Goal: Task Accomplishment & Management: Manage account settings

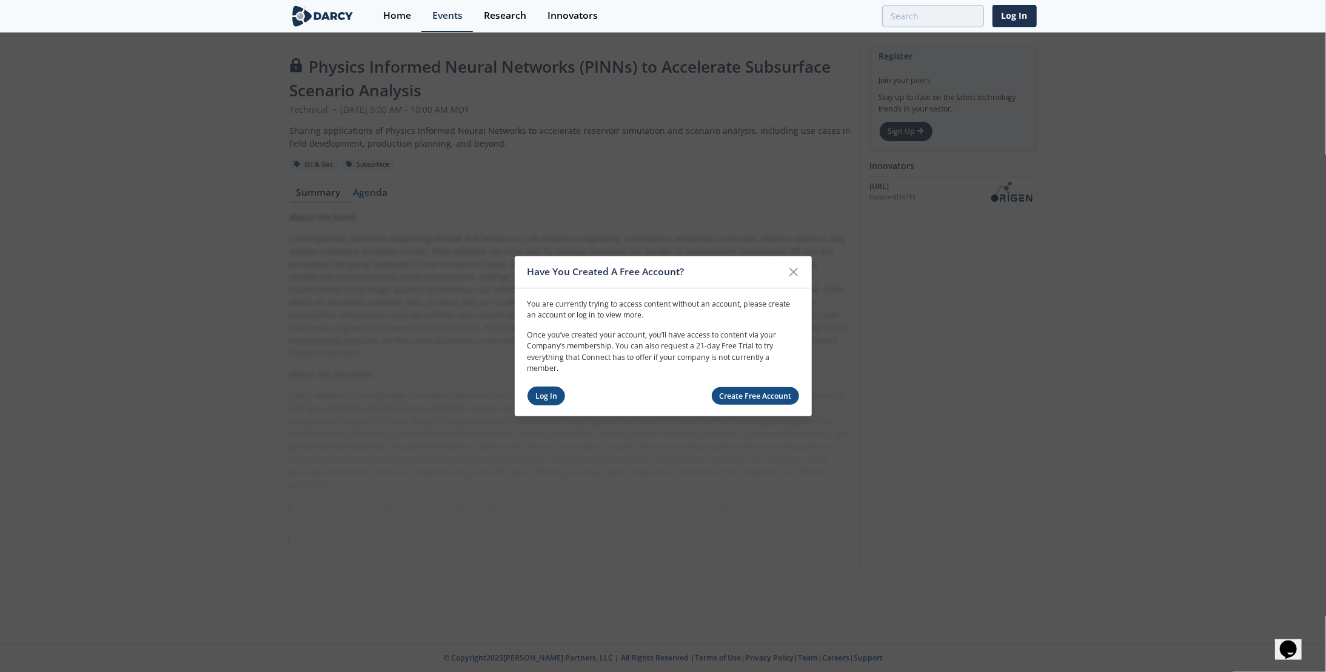
click at [552, 401] on link "Log In" at bounding box center [547, 396] width 38 height 19
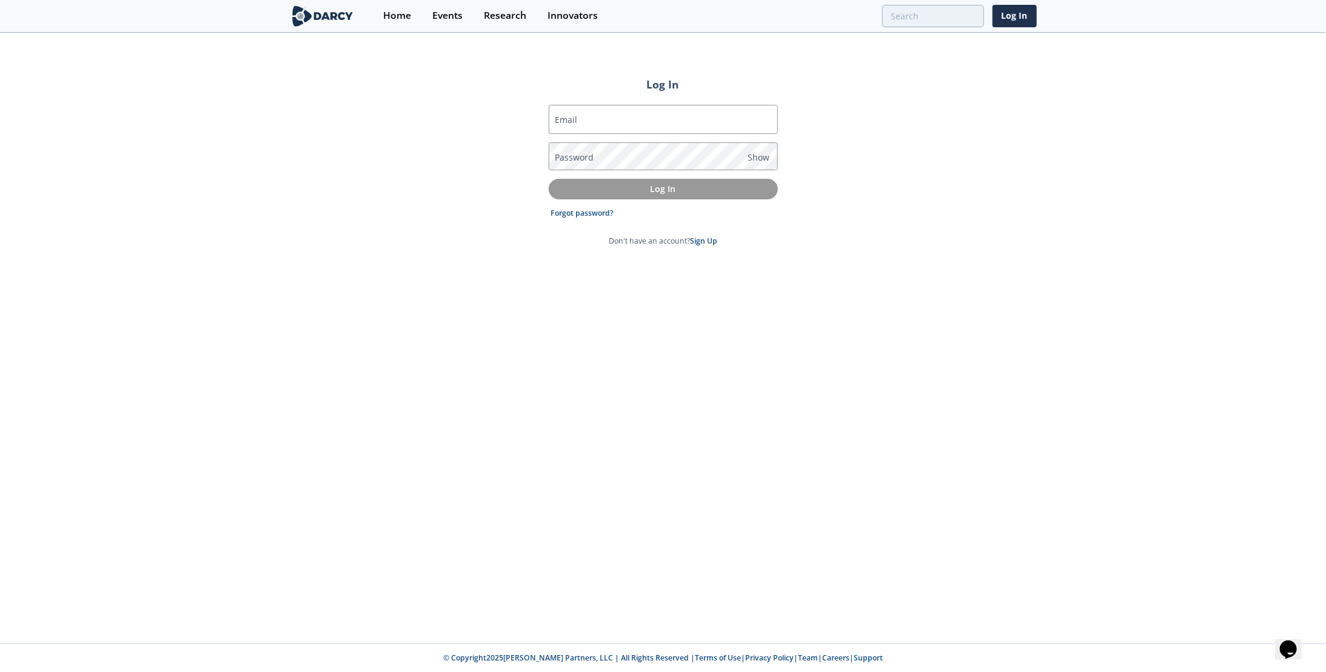
type input "[EMAIL_ADDRESS][DOMAIN_NAME]"
click at [621, 187] on p "Log In" at bounding box center [663, 189] width 212 height 13
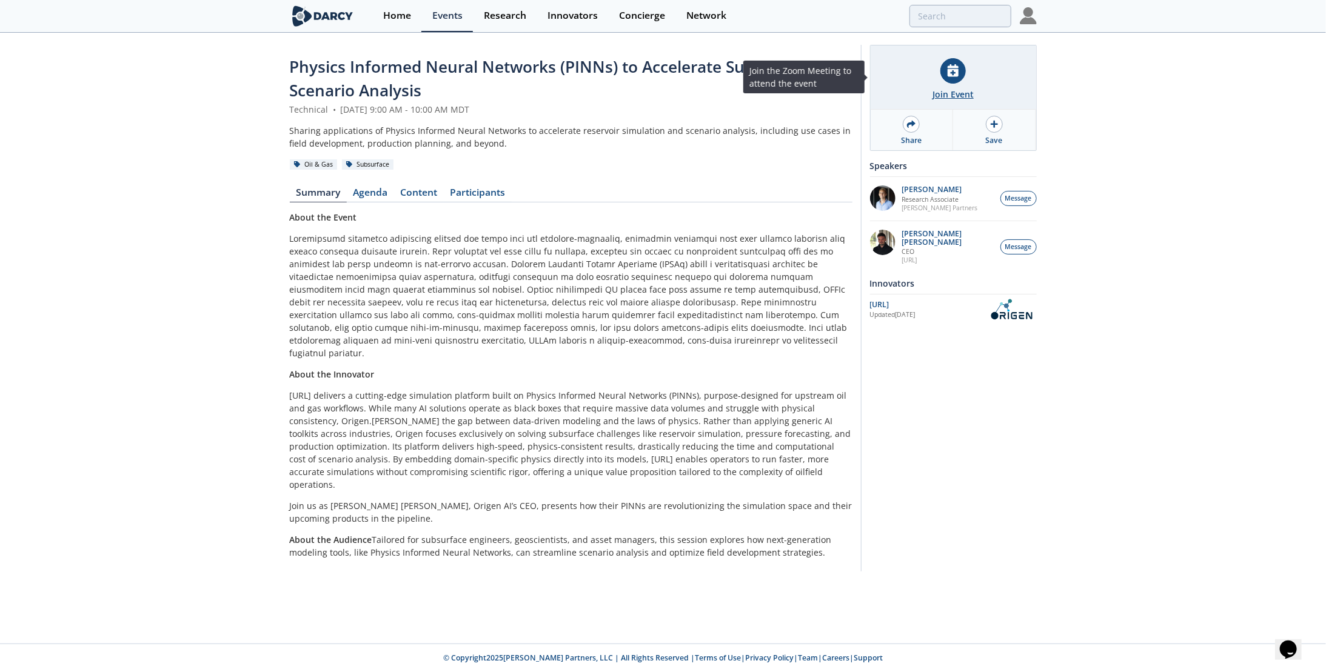
click at [949, 79] on div at bounding box center [952, 70] width 25 height 25
